Goal: Transaction & Acquisition: Purchase product/service

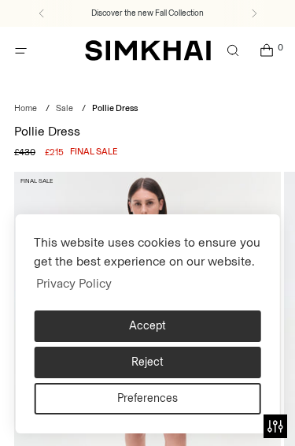
click at [210, 329] on button "Accept" at bounding box center [148, 326] width 228 height 32
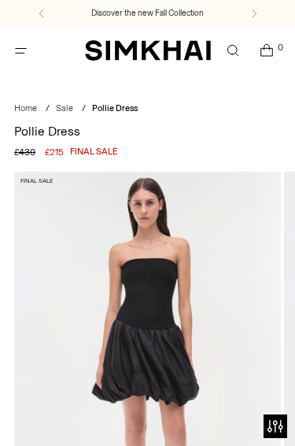
click at [26, 53] on icon "Open menu modal" at bounding box center [21, 50] width 17 height 13
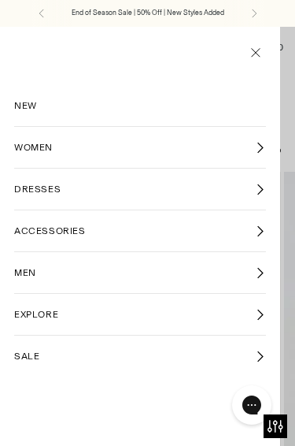
click at [224, 355] on link "SALE" at bounding box center [140, 356] width 252 height 41
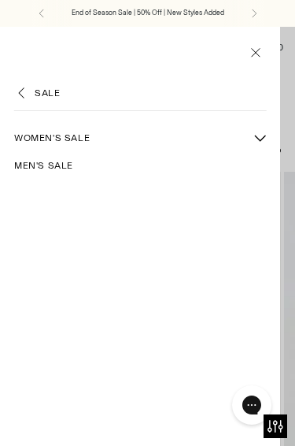
click at [267, 134] on button "More Women's Sale sub-items" at bounding box center [260, 138] width 28 height 28
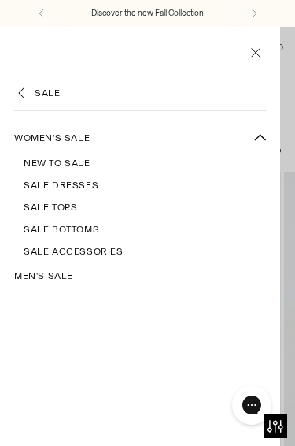
click at [82, 143] on span "Women's Sale" at bounding box center [52, 138] width 76 height 14
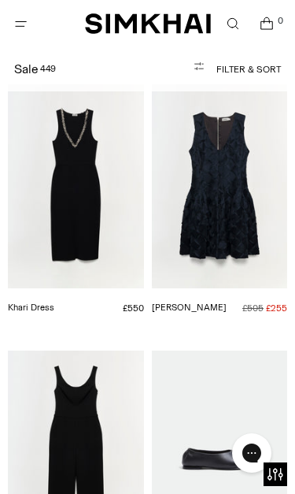
scroll to position [25190, 0]
